Goal: Download file/media

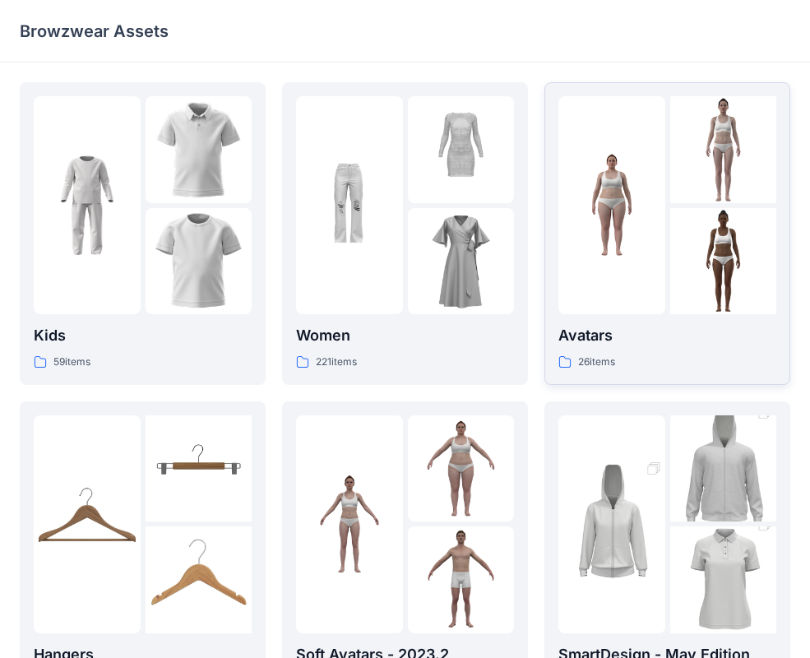
click at [635, 280] on div at bounding box center [611, 205] width 107 height 218
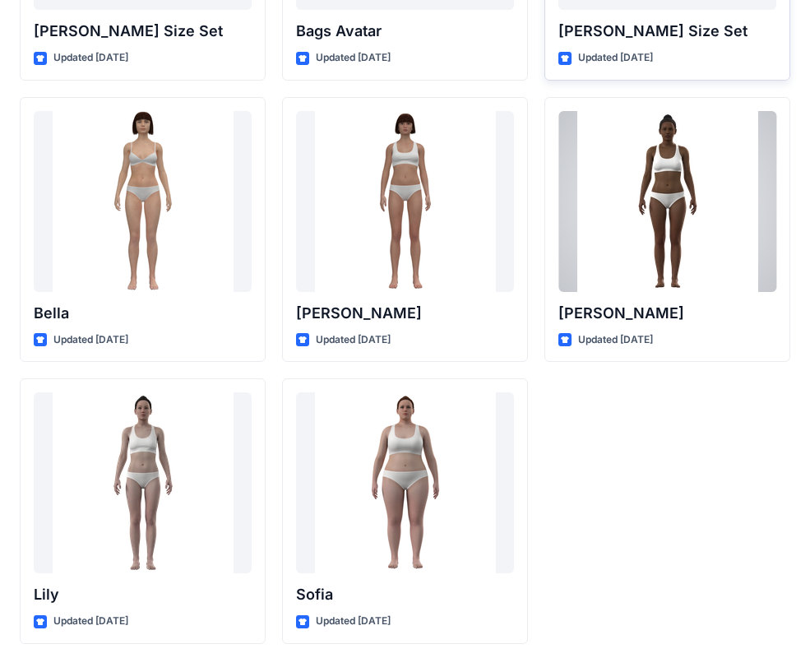
scroll to position [1962, 0]
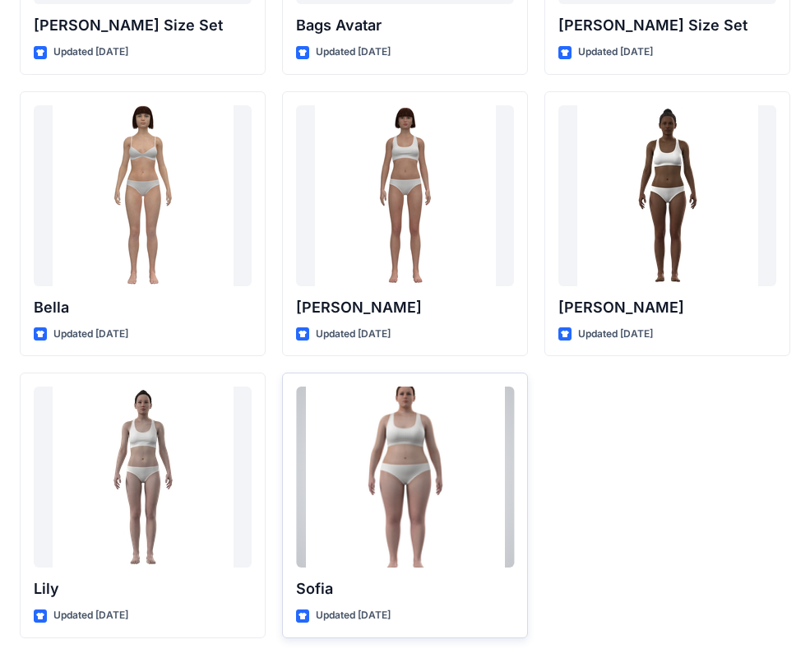
click at [423, 483] on div at bounding box center [405, 476] width 218 height 181
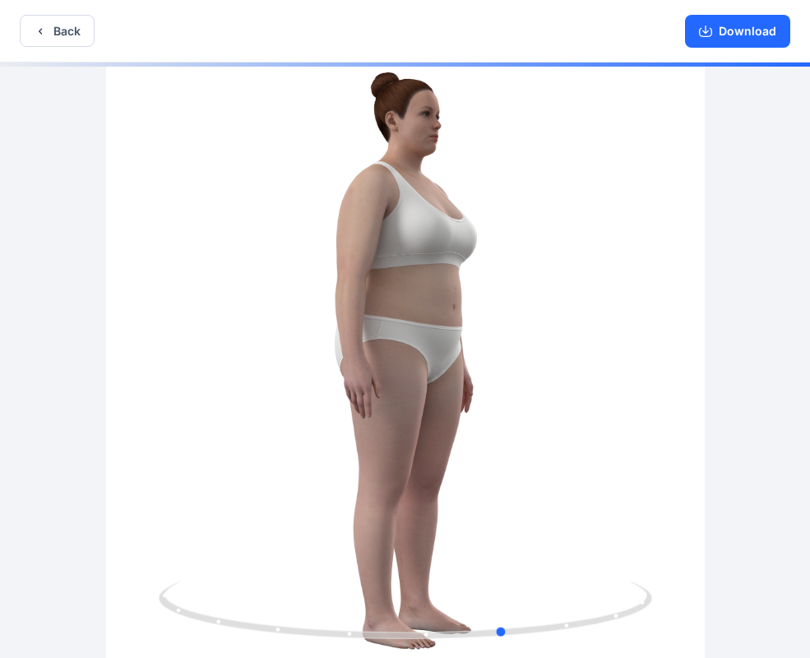
drag, startPoint x: 511, startPoint y: 405, endPoint x: 611, endPoint y: 390, distance: 100.7
click at [611, 390] on div at bounding box center [405, 361] width 810 height 598
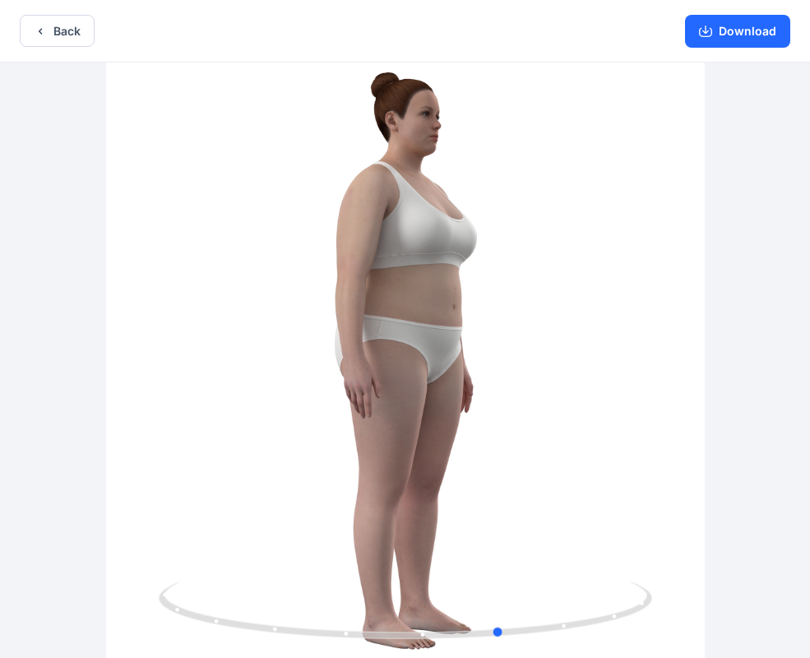
click at [340, 394] on div at bounding box center [405, 361] width 810 height 598
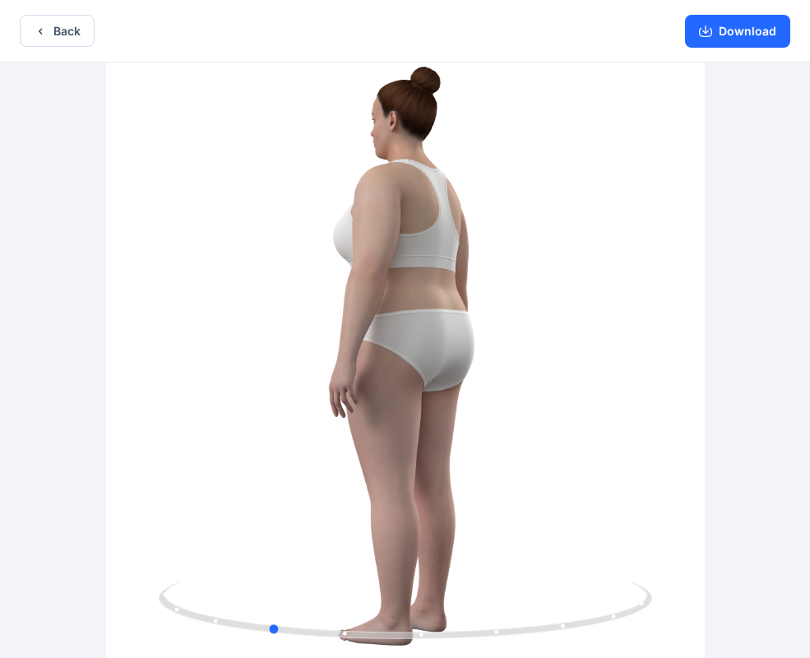
drag, startPoint x: 277, startPoint y: 324, endPoint x: 540, endPoint y: 358, distance: 265.2
click at [540, 358] on div at bounding box center [405, 361] width 810 height 598
click at [740, 26] on button "Download" at bounding box center [737, 31] width 105 height 33
